Goal: Check status

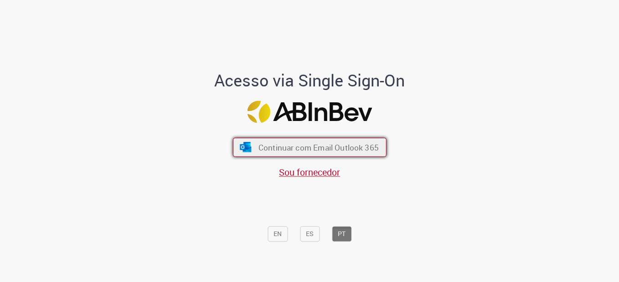
click at [304, 146] on span "Continuar com Email Outlook 365" at bounding box center [318, 147] width 120 height 10
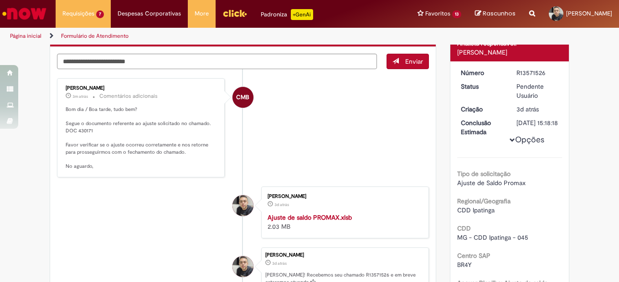
scroll to position [137, 0]
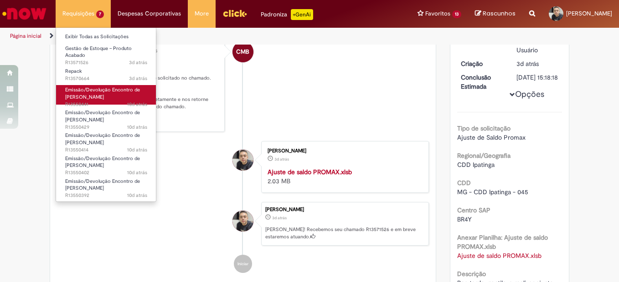
click at [100, 96] on span "Emissão/Devolução Encontro de [PERSON_NAME]" at bounding box center [102, 94] width 75 height 14
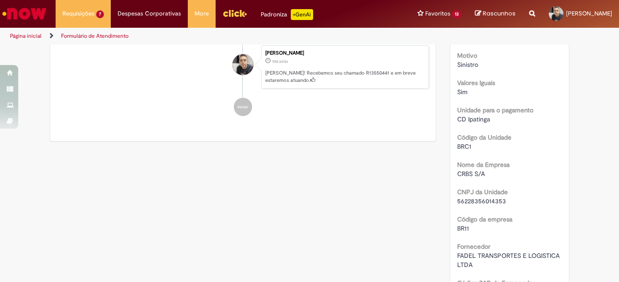
scroll to position [273, 0]
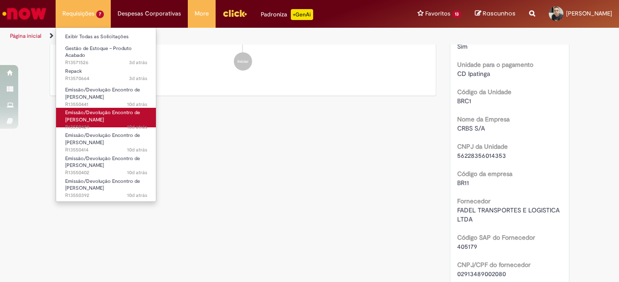
click at [92, 113] on span "Emissão/Devolução Encontro de [PERSON_NAME]" at bounding box center [102, 116] width 75 height 14
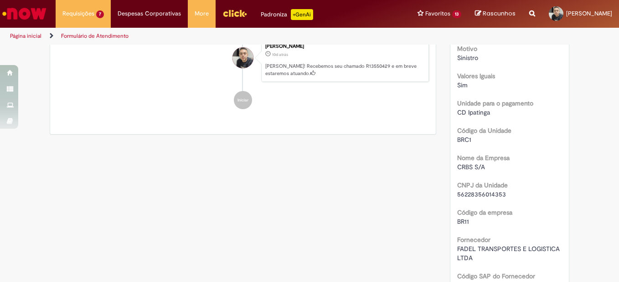
scroll to position [235, 0]
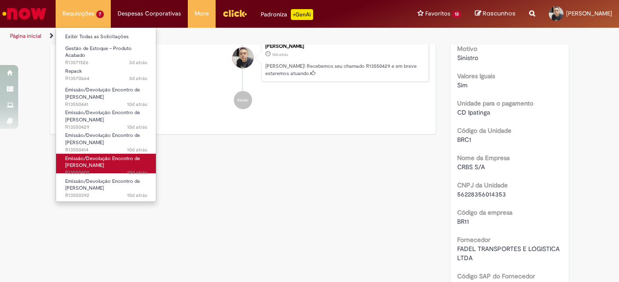
click at [100, 158] on span "Emissão/Devolução Encontro de [PERSON_NAME]" at bounding box center [102, 162] width 75 height 14
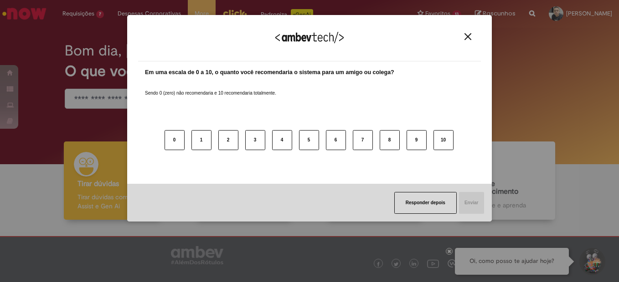
click at [468, 37] on img "Close" at bounding box center [467, 36] width 7 height 7
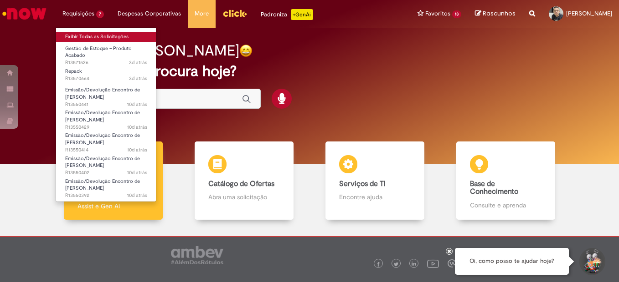
click at [89, 37] on link "Exibir Todas as Solicitações" at bounding box center [106, 37] width 100 height 10
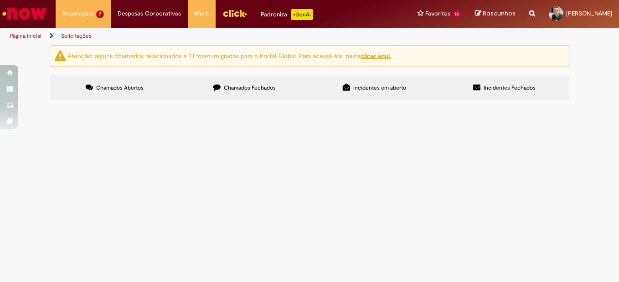
click at [247, 87] on span "Chamados Fechados" at bounding box center [250, 87] width 52 height 7
click at [0, 0] on span "Emissão/Devolução Encontro de [PERSON_NAME]" at bounding box center [0, 0] width 0 height 0
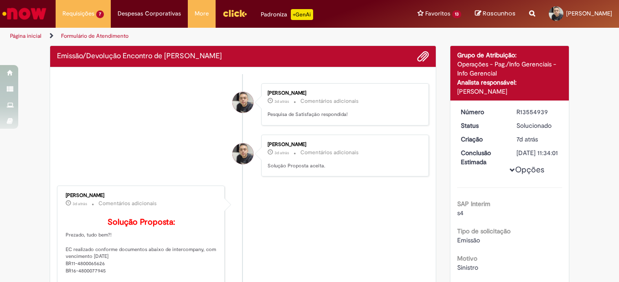
drag, startPoint x: 125, startPoint y: 185, endPoint x: 84, endPoint y: 124, distance: 73.7
click at [84, 124] on li "[PERSON_NAME] 3d atrás 3 dias atrás Comentários adicionais Pesquisa de Satisfaç…" at bounding box center [243, 104] width 372 height 42
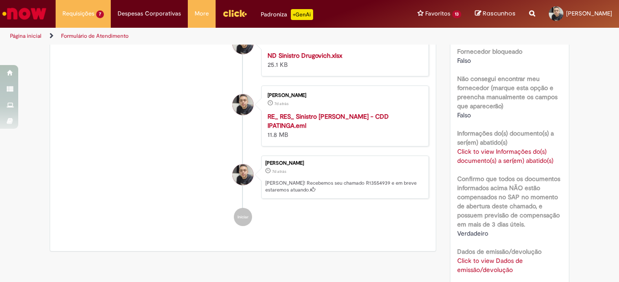
scroll to position [417, 0]
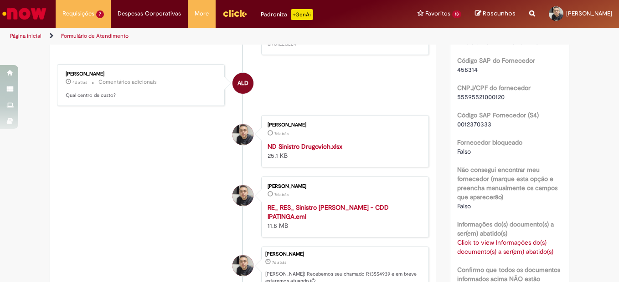
click at [299, 151] on strong "ND Sinistro Drugovich.xlsx" at bounding box center [304, 147] width 75 height 8
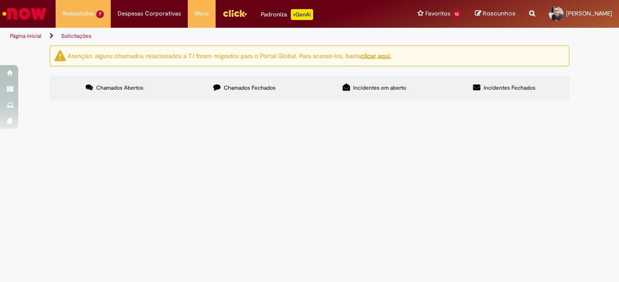
click at [227, 84] on span "Chamados Fechados" at bounding box center [250, 87] width 52 height 7
drag, startPoint x: 124, startPoint y: 204, endPoint x: 126, endPoint y: 209, distance: 4.9
click at [0, 0] on span "Emissão/Devolução Encontro de [PERSON_NAME]" at bounding box center [0, 0] width 0 height 0
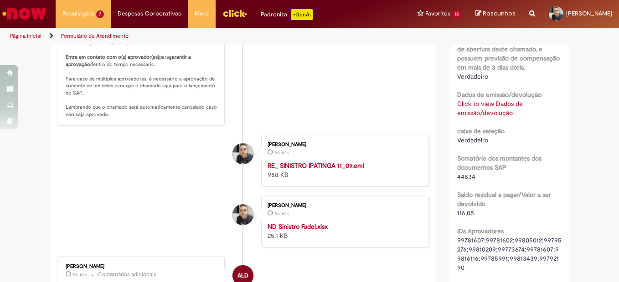
scroll to position [729, 0]
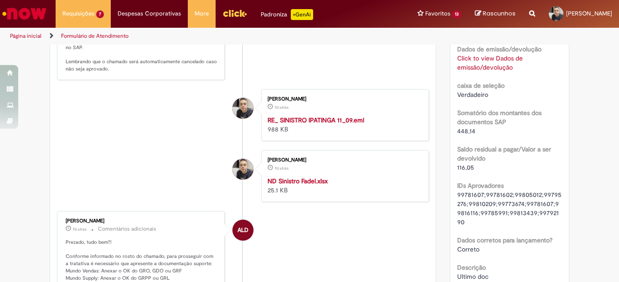
click at [306, 124] on strong "RE_ SINISTRO IPATINGA 11_09.eml" at bounding box center [315, 120] width 97 height 8
click at [298, 185] on strong "ND Sinistro Fadel.xlsx" at bounding box center [297, 181] width 60 height 8
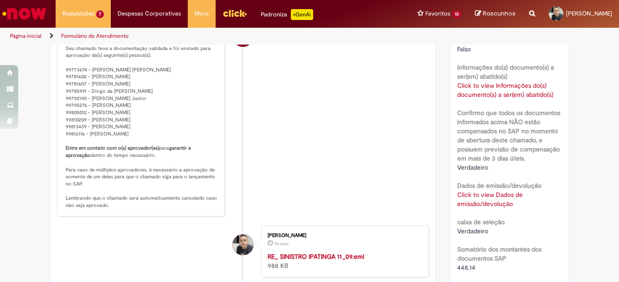
scroll to position [501, 0]
